Goal: Find specific page/section: Find specific page/section

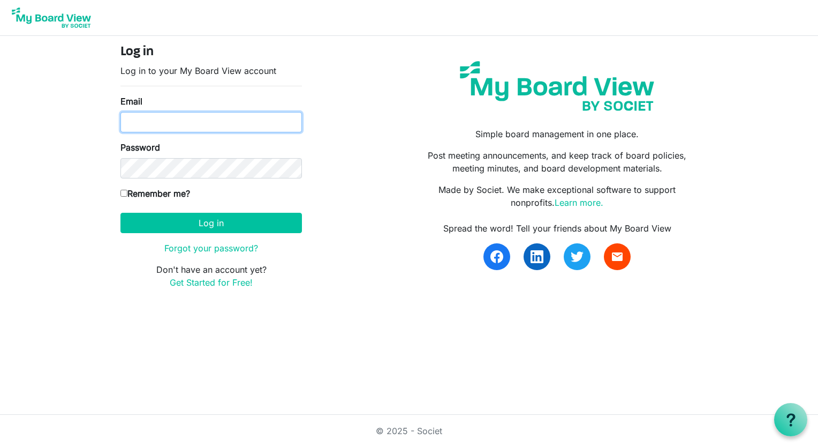
drag, startPoint x: 0, startPoint y: 0, endPoint x: 191, endPoint y: 119, distance: 224.9
click at [191, 119] on input "Email" at bounding box center [211, 122] width 182 height 20
type input "[EMAIL_ADDRESS][DOMAIN_NAME]"
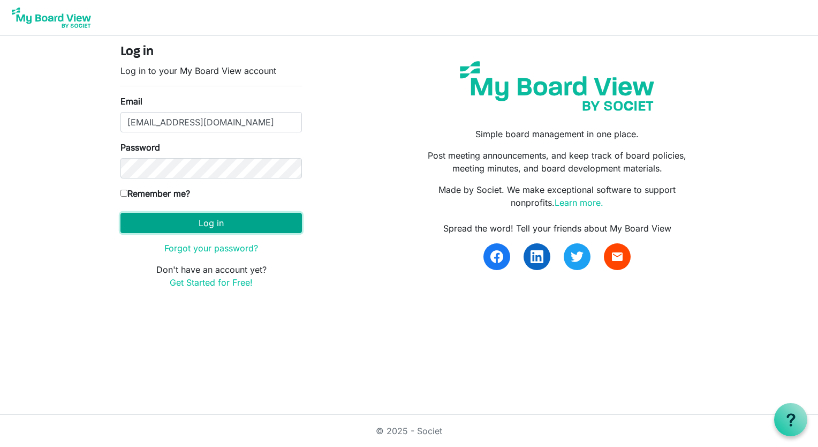
click at [202, 218] on button "Log in" at bounding box center [211, 223] width 182 height 20
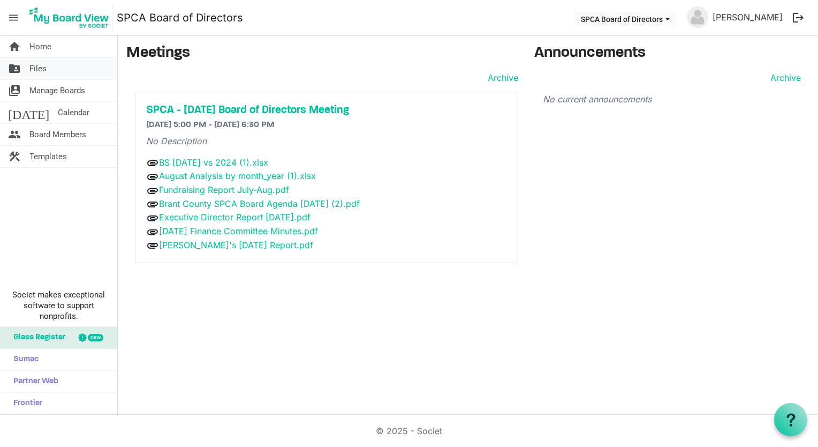
click at [39, 72] on span "Files" at bounding box center [37, 68] width 17 height 21
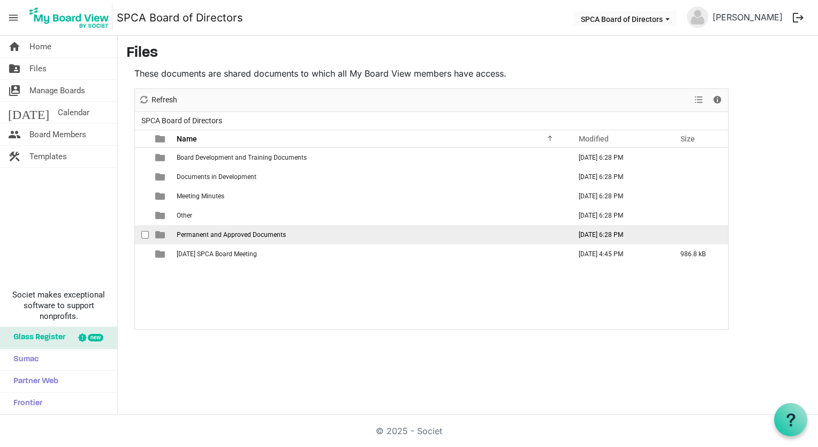
click at [196, 235] on span "Permanent and Approved Documents" at bounding box center [231, 234] width 109 height 7
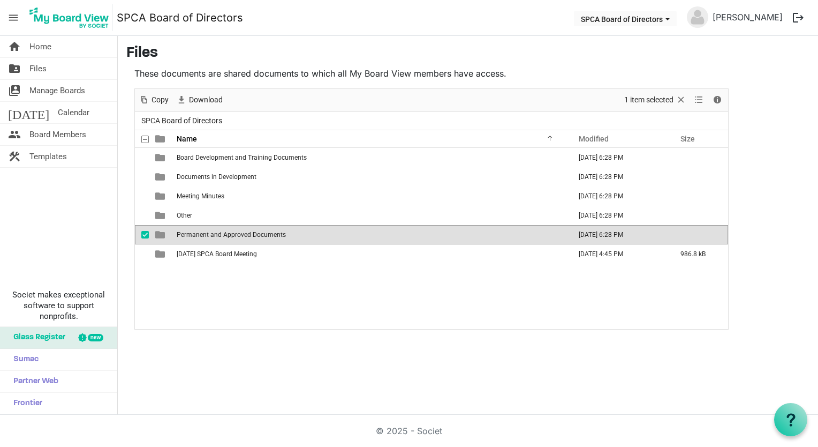
click at [196, 235] on span "Permanent and Approved Documents" at bounding box center [231, 234] width 109 height 7
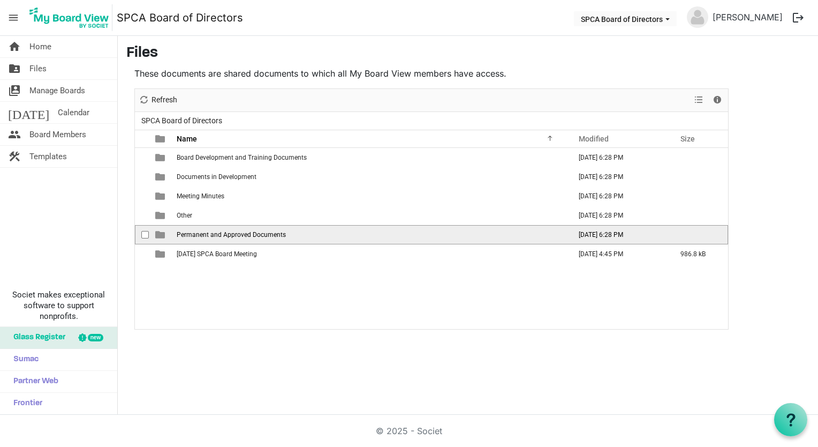
click at [196, 235] on span "Permanent and Approved Documents" at bounding box center [231, 234] width 109 height 7
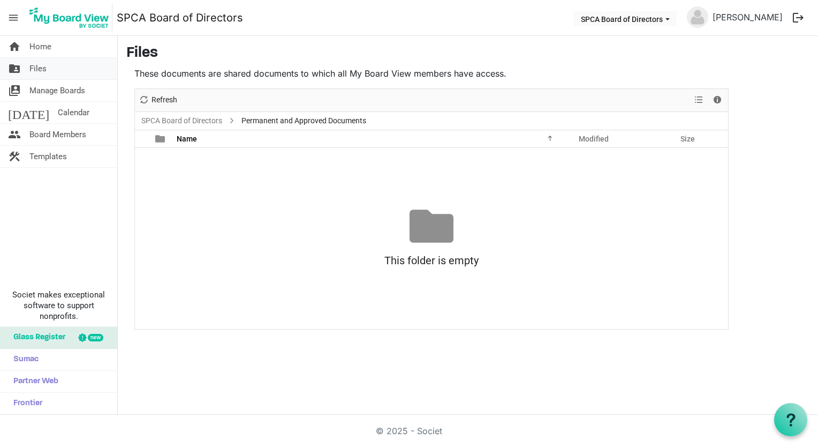
click at [39, 69] on span "Files" at bounding box center [37, 68] width 17 height 21
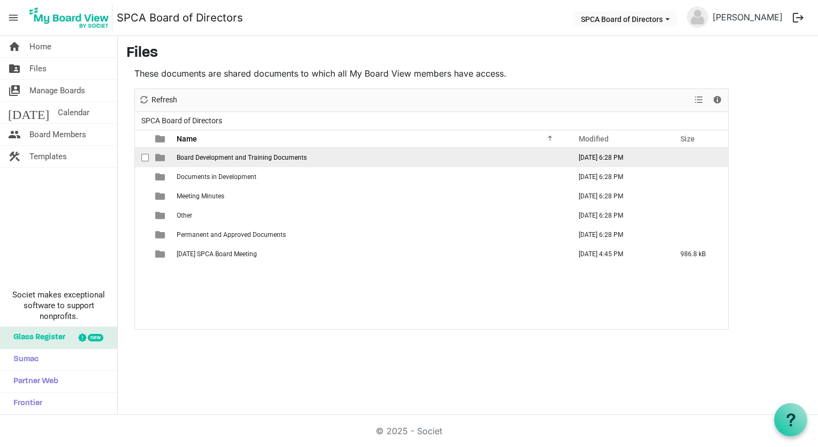
click at [203, 157] on span "Board Development and Training Documents" at bounding box center [242, 157] width 130 height 7
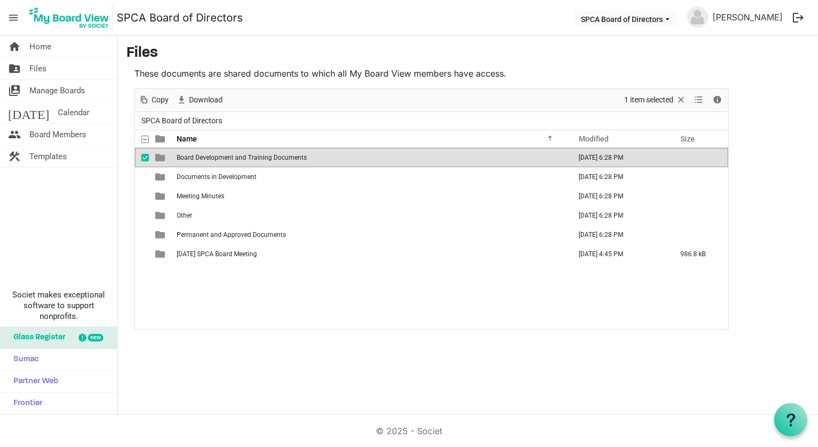
click at [203, 157] on span "Board Development and Training Documents" at bounding box center [242, 157] width 130 height 7
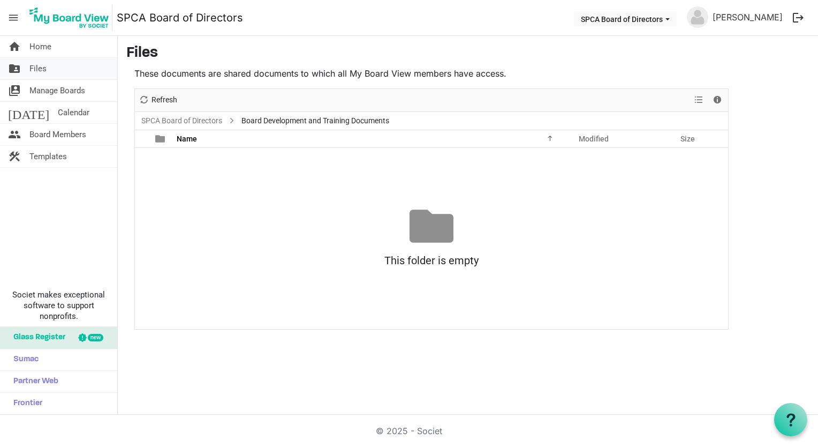
click at [33, 63] on span "Files" at bounding box center [37, 68] width 17 height 21
